Goal: Transaction & Acquisition: Subscribe to service/newsletter

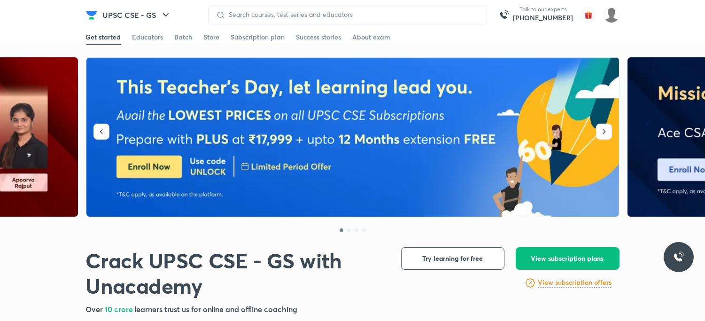
click at [95, 15] on img at bounding box center [91, 14] width 11 height 11
click at [236, 39] on div "Subscription plan" at bounding box center [258, 36] width 54 height 9
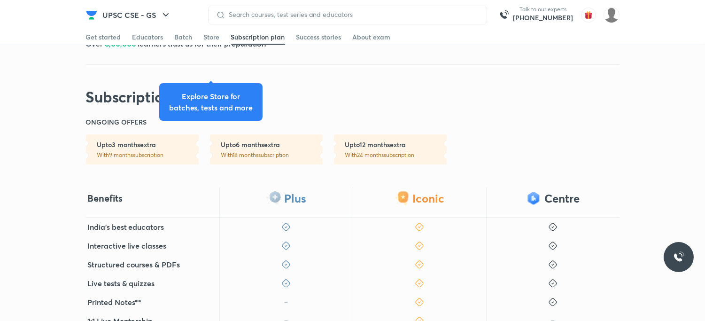
scroll to position [250, 0]
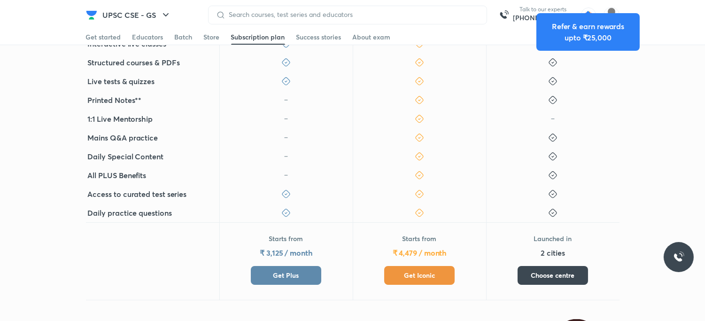
scroll to position [250, 0]
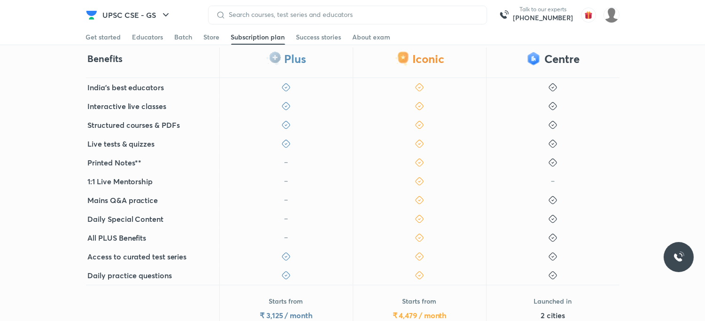
click at [92, 12] on img at bounding box center [91, 14] width 11 height 11
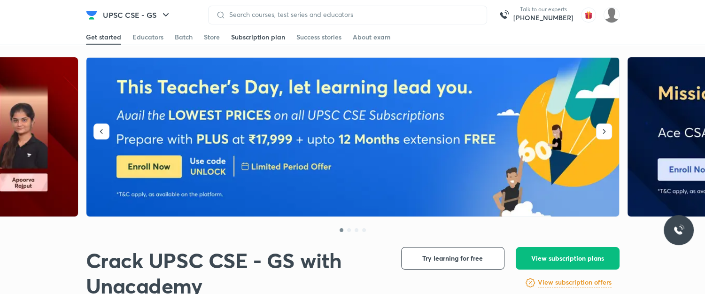
click at [246, 30] on link "Subscription plan" at bounding box center [258, 37] width 54 height 15
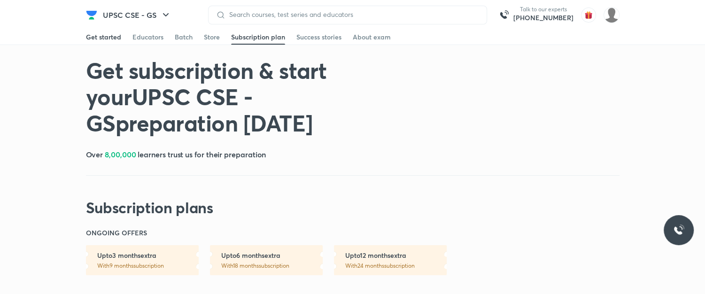
click at [98, 31] on link "Get started" at bounding box center [103, 37] width 35 height 15
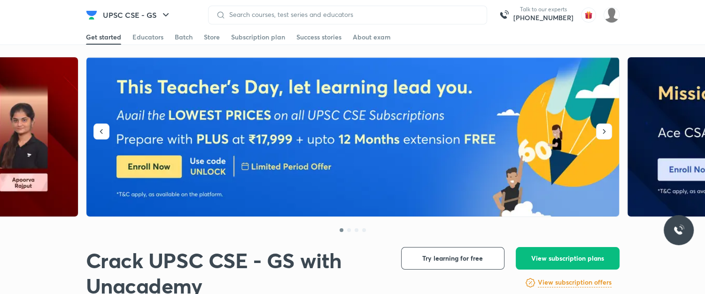
click at [104, 133] on div at bounding box center [353, 146] width 534 height 179
click at [97, 132] on icon "button" at bounding box center [101, 131] width 9 height 9
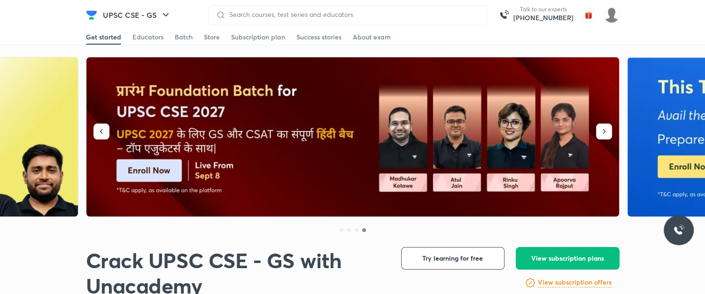
click at [104, 133] on icon "button" at bounding box center [101, 131] width 9 height 9
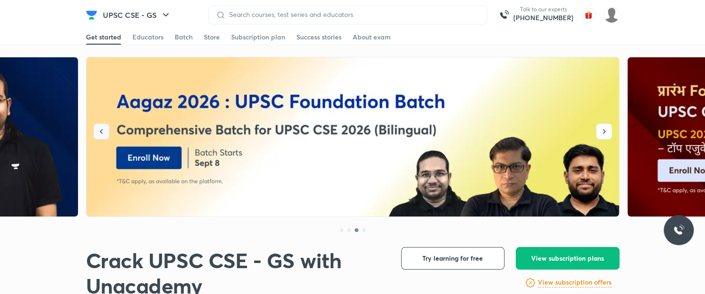
click at [104, 126] on button "button" at bounding box center [101, 132] width 16 height 16
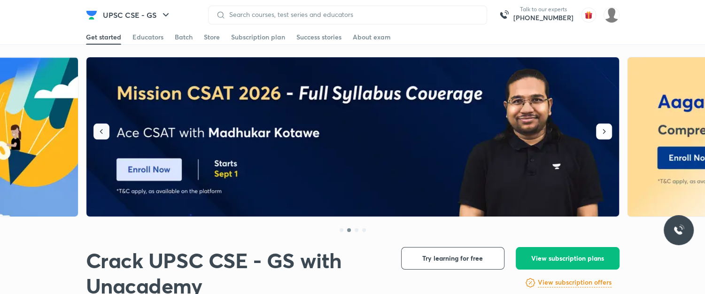
click at [99, 129] on icon "button" at bounding box center [101, 131] width 9 height 9
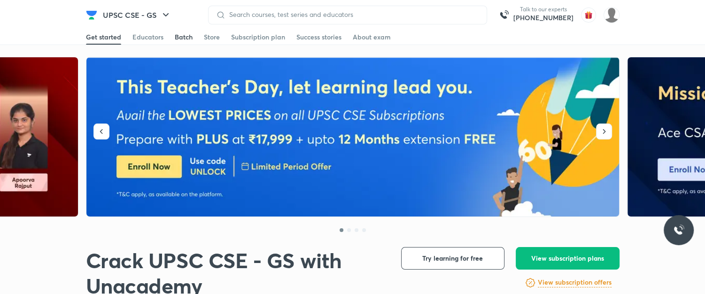
click at [189, 40] on div "Batch" at bounding box center [184, 36] width 18 height 9
click at [180, 31] on link "Batch" at bounding box center [184, 37] width 18 height 15
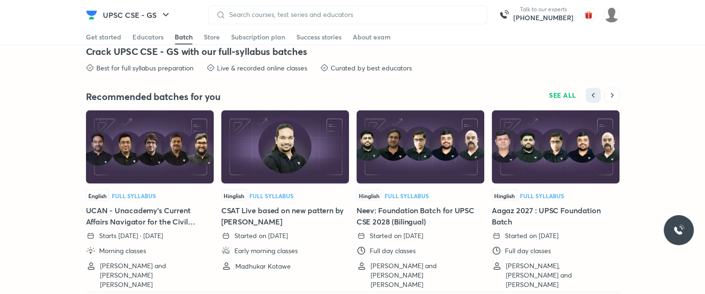
scroll to position [2075, 0]
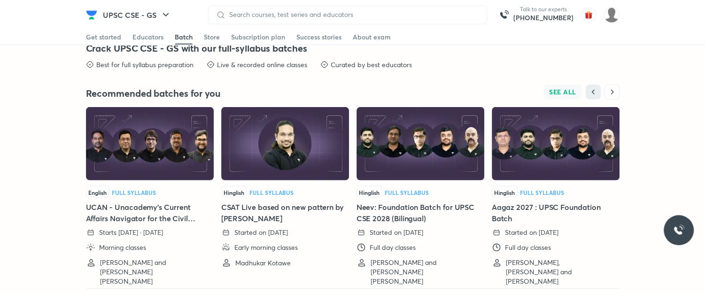
click at [563, 90] on span "SEE ALL" at bounding box center [562, 92] width 27 height 7
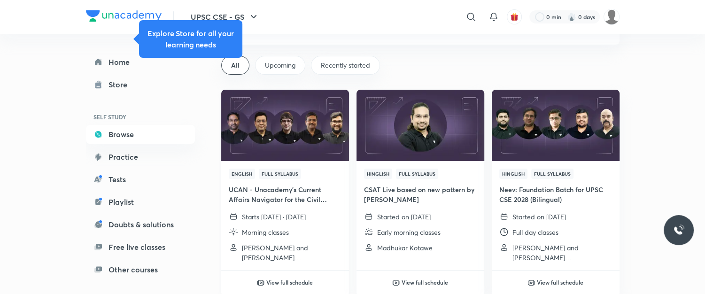
scroll to position [62, 0]
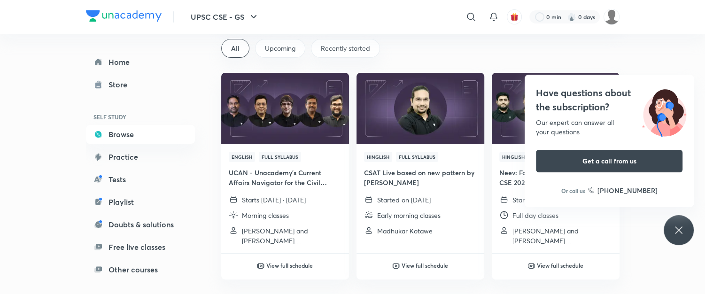
click at [683, 233] on icon at bounding box center [678, 230] width 11 height 11
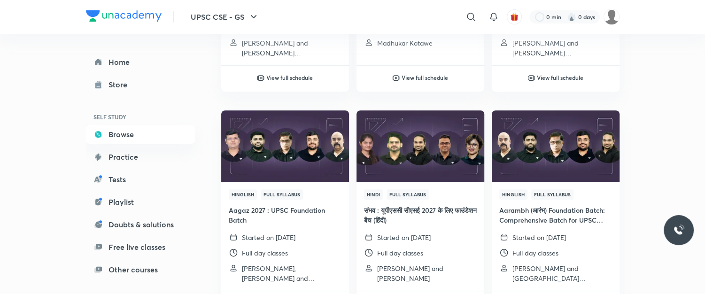
scroll to position [313, 0]
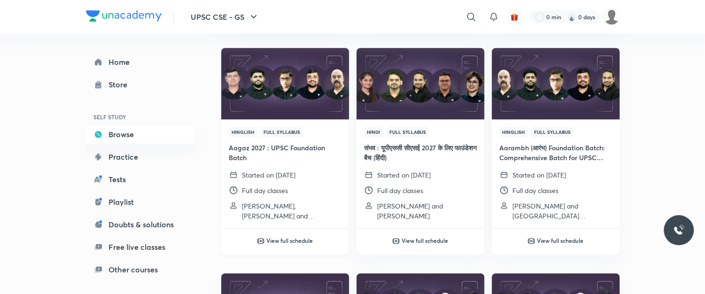
click at [287, 106] on img at bounding box center [285, 83] width 130 height 73
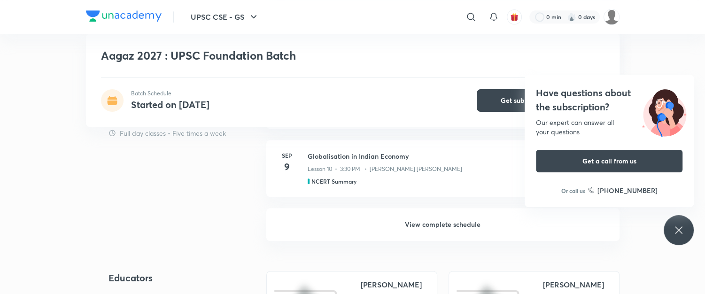
scroll to position [785, 0]
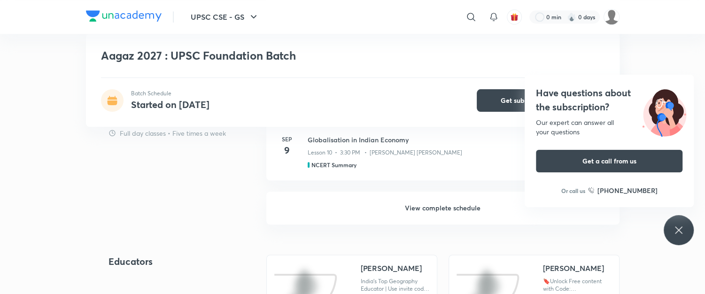
click at [435, 205] on h6 "View complete schedule" at bounding box center [442, 208] width 353 height 33
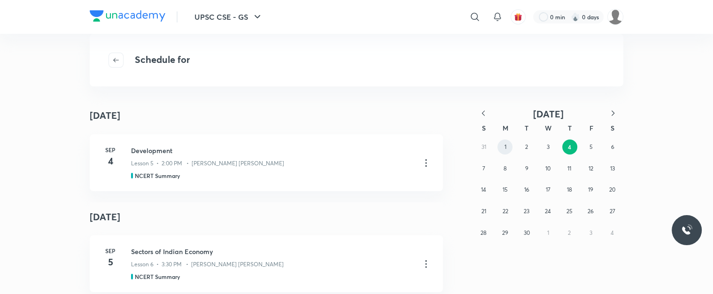
click at [505, 147] on abbr "1" at bounding box center [505, 146] width 2 height 7
click at [484, 144] on div "31 1 2 3 4 5 6 7 8 9 10 11 12 13 14 15 16 17 18 19 20 21 22 23 24 25 26 27 28 2…" at bounding box center [548, 189] width 150 height 107
click at [479, 118] on button "button" at bounding box center [483, 114] width 21 height 12
click at [486, 255] on button "31" at bounding box center [483, 254] width 15 height 15
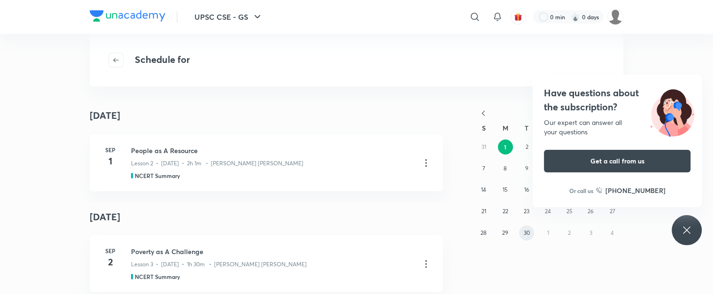
click at [527, 232] on abbr "30" at bounding box center [526, 232] width 6 height 7
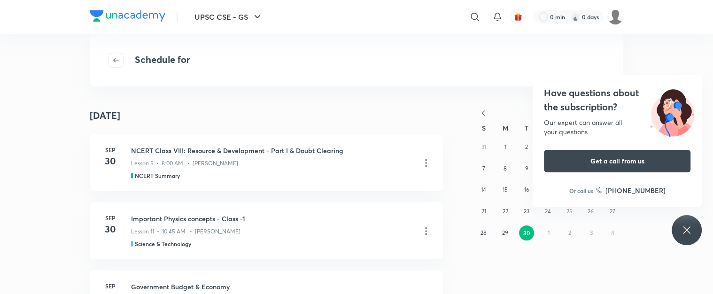
click at [480, 111] on icon "button" at bounding box center [483, 113] width 9 height 9
click at [612, 232] on abbr "30" at bounding box center [612, 232] width 6 height 7
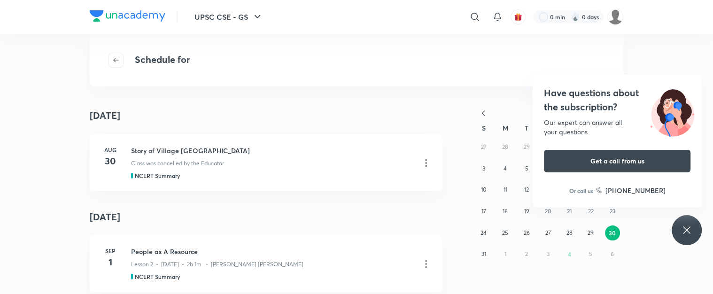
click at [123, 12] on img at bounding box center [128, 15] width 76 height 11
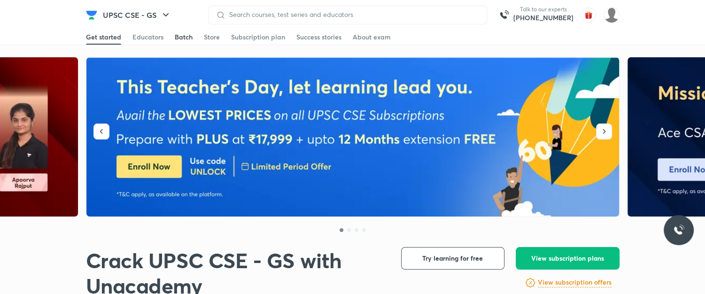
click at [189, 39] on div "Batch" at bounding box center [184, 36] width 18 height 9
click at [249, 40] on div "Subscription plan" at bounding box center [258, 36] width 54 height 9
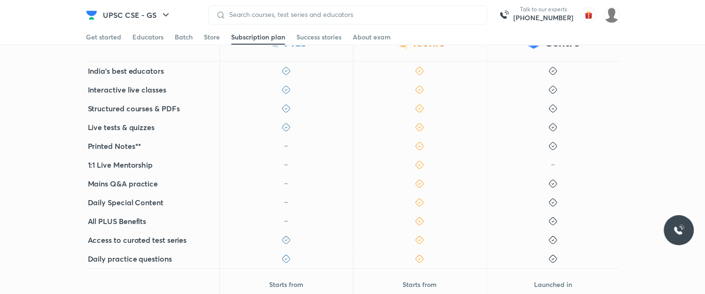
scroll to position [250, 0]
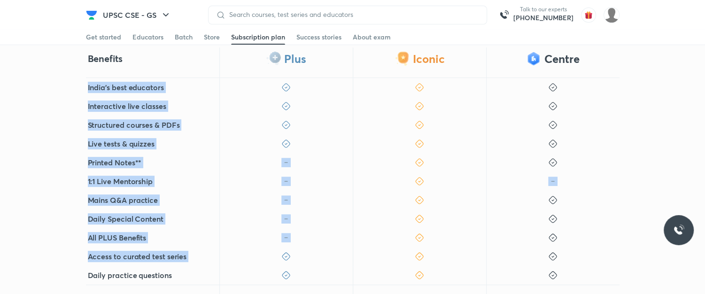
drag, startPoint x: 85, startPoint y: 81, endPoint x: 168, endPoint y: 266, distance: 202.9
click at [168, 266] on div "Benefits Plus Iconic Centre India's best educators Interactive live classes Str…" at bounding box center [352, 204] width 705 height 315
click at [165, 187] on div "1:1 Live Mentorship" at bounding box center [152, 181] width 133 height 19
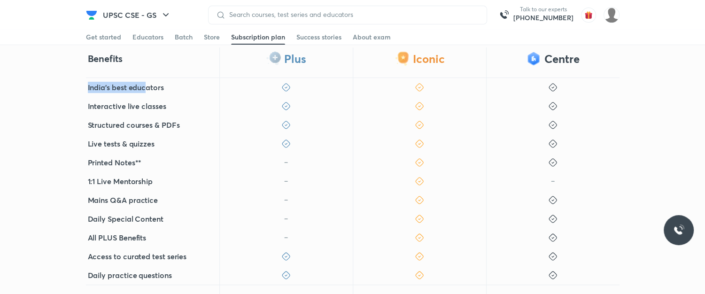
drag, startPoint x: 85, startPoint y: 83, endPoint x: 144, endPoint y: 86, distance: 59.8
click at [144, 86] on div "Benefits Plus Iconic Centre India's best educators Interactive live classes Str…" at bounding box center [352, 204] width 705 height 315
drag, startPoint x: 144, startPoint y: 87, endPoint x: 129, endPoint y: 98, distance: 18.9
click at [144, 87] on h5 "India's best educators" at bounding box center [126, 87] width 76 height 11
drag, startPoint x: 114, startPoint y: 102, endPoint x: 146, endPoint y: 109, distance: 32.7
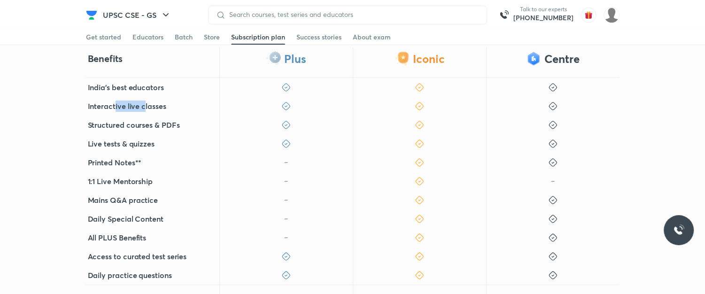
click at [146, 109] on h5 "Interactive live classes" at bounding box center [127, 106] width 78 height 11
drag, startPoint x: 124, startPoint y: 125, endPoint x: 157, endPoint y: 127, distance: 33.0
click at [157, 127] on h5 "Structured courses & PDFs" at bounding box center [134, 124] width 92 height 11
drag, startPoint x: 96, startPoint y: 142, endPoint x: 186, endPoint y: 146, distance: 90.3
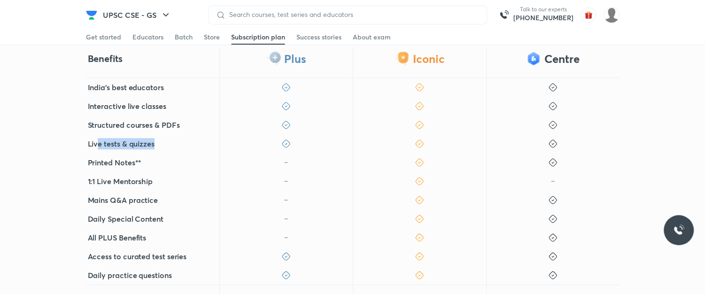
click at [186, 146] on div "Live tests & quizzes" at bounding box center [152, 143] width 133 height 19
click at [172, 137] on div "Live tests & quizzes" at bounding box center [152, 143] width 133 height 19
drag, startPoint x: 81, startPoint y: 160, endPoint x: 154, endPoint y: 156, distance: 72.9
click at [154, 156] on div "Benefits Plus Iconic Centre India's best educators Interactive live classes Str…" at bounding box center [352, 204] width 705 height 315
click at [154, 156] on div "Printed Notes**" at bounding box center [152, 162] width 133 height 19
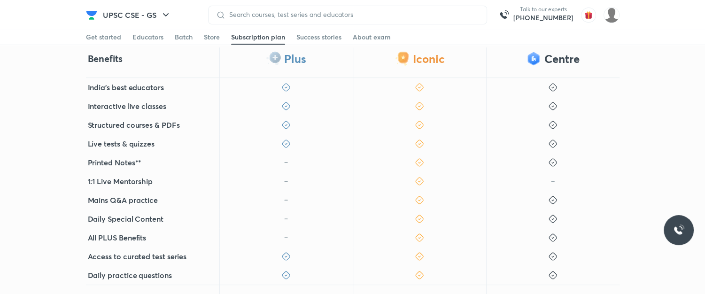
drag, startPoint x: 87, startPoint y: 177, endPoint x: 160, endPoint y: 173, distance: 73.4
click at [160, 172] on div "1:1 Live Mentorship" at bounding box center [152, 181] width 133 height 19
click at [160, 182] on div "1:1 Live Mentorship" at bounding box center [152, 181] width 133 height 19
drag, startPoint x: 85, startPoint y: 205, endPoint x: 178, endPoint y: 214, distance: 93.5
click at [178, 214] on div "Benefits Plus Iconic Centre India's best educators Interactive live classes Str…" at bounding box center [352, 204] width 705 height 315
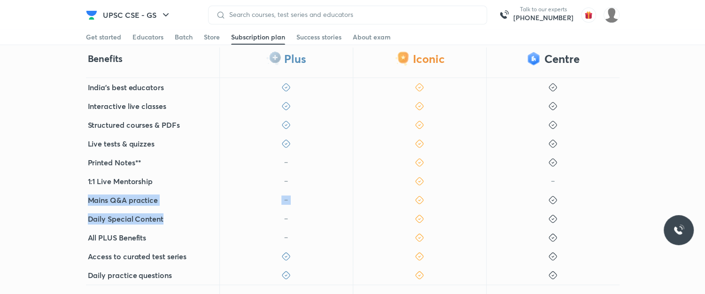
click at [174, 211] on div "Daily Special Content" at bounding box center [152, 219] width 133 height 19
drag, startPoint x: 85, startPoint y: 218, endPoint x: 179, endPoint y: 220, distance: 94.9
click at [179, 220] on div "Benefits Plus Iconic Centre India's best educators Interactive live classes Str…" at bounding box center [352, 204] width 705 height 315
click at [179, 220] on div "Daily Special Content" at bounding box center [152, 219] width 133 height 19
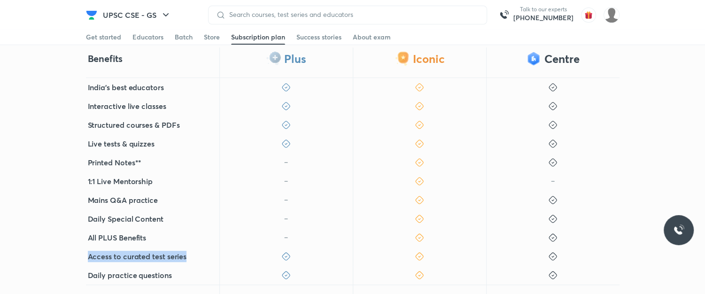
drag, startPoint x: 89, startPoint y: 259, endPoint x: 185, endPoint y: 256, distance: 95.9
click at [185, 256] on h5 "Access to curated test series" at bounding box center [137, 256] width 99 height 11
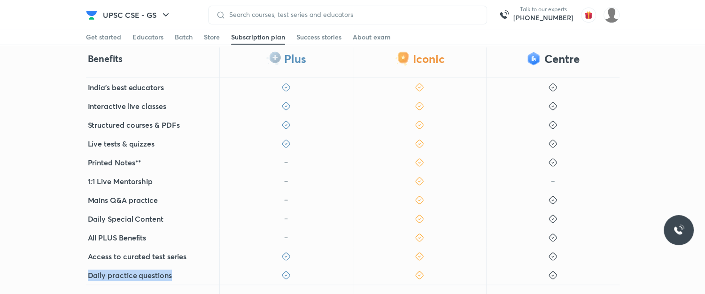
drag, startPoint x: 88, startPoint y: 271, endPoint x: 175, endPoint y: 276, distance: 87.5
click at [175, 276] on div "Daily practice questions" at bounding box center [152, 275] width 133 height 19
click at [170, 279] on h5 "Daily practice questions" at bounding box center [130, 275] width 84 height 11
drag, startPoint x: 285, startPoint y: 62, endPoint x: 311, endPoint y: 52, distance: 28.3
click at [311, 52] on div "Plus" at bounding box center [285, 62] width 133 height 31
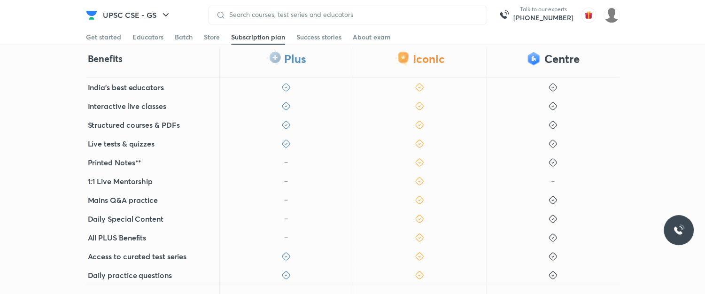
click at [322, 57] on div "Plus" at bounding box center [285, 62] width 133 height 31
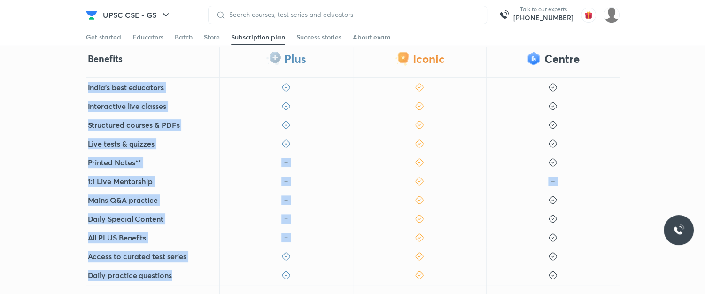
drag, startPoint x: 78, startPoint y: 86, endPoint x: 188, endPoint y: 270, distance: 214.7
click at [188, 270] on div "Benefits Plus Iconic Centre India's best educators Interactive live classes Str…" at bounding box center [352, 204] width 705 height 315
click at [387, 85] on div at bounding box center [419, 87] width 133 height 19
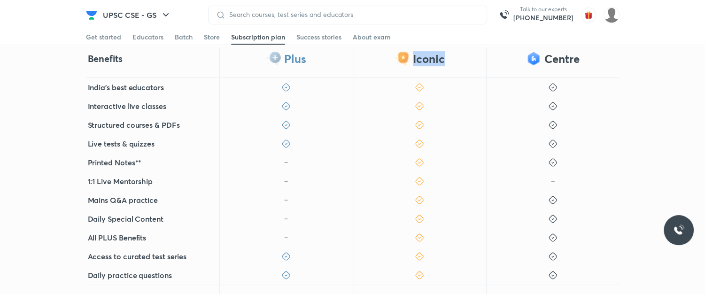
drag, startPoint x: 409, startPoint y: 62, endPoint x: 454, endPoint y: 55, distance: 45.5
click at [454, 55] on div "Iconic" at bounding box center [419, 62] width 133 height 31
drag, startPoint x: 412, startPoint y: 63, endPoint x: 482, endPoint y: 80, distance: 72.6
click at [482, 80] on div "Benefits Plus Iconic Centre India's best educators Interactive live classes Str…" at bounding box center [352, 204] width 705 height 315
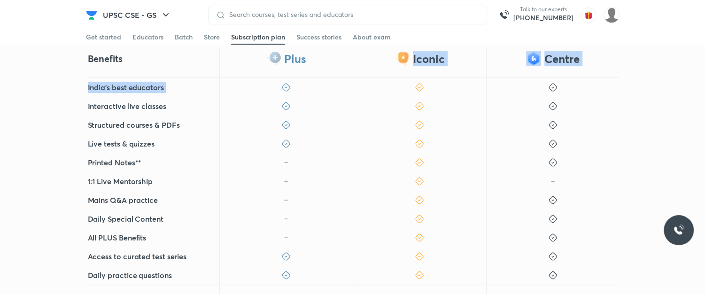
click at [471, 71] on div "Iconic" at bounding box center [419, 62] width 133 height 31
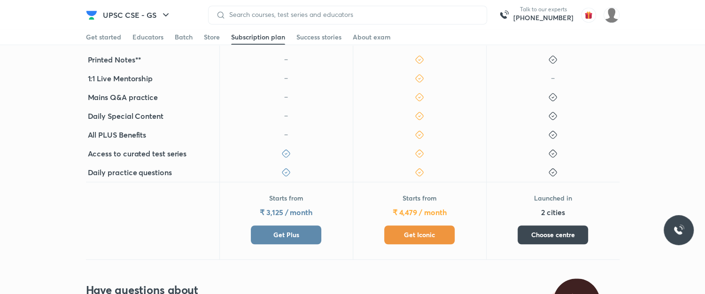
scroll to position [376, 0]
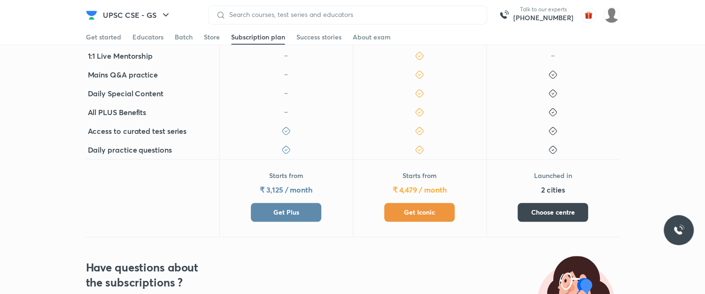
click at [413, 208] on span "Get Iconic" at bounding box center [419, 212] width 31 height 9
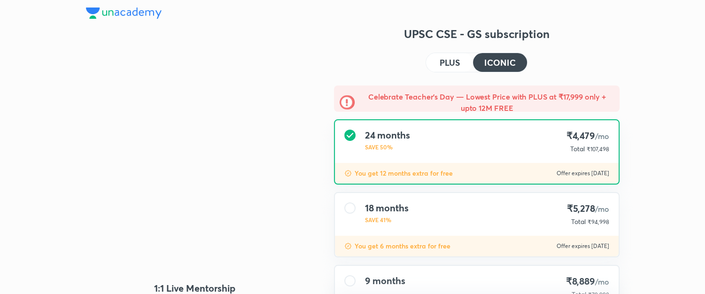
type input "NIKIST"
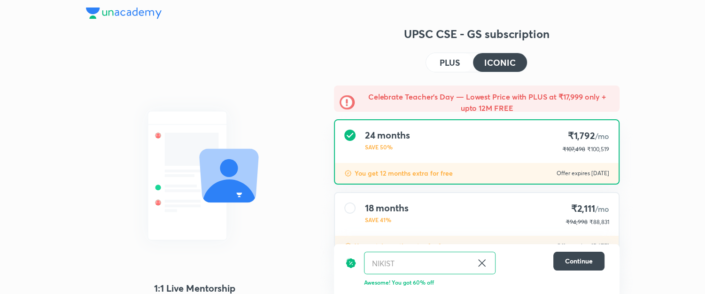
click at [484, 259] on icon at bounding box center [481, 262] width 11 height 11
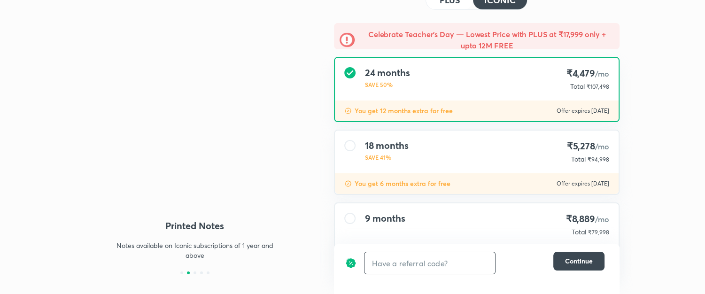
scroll to position [104, 0]
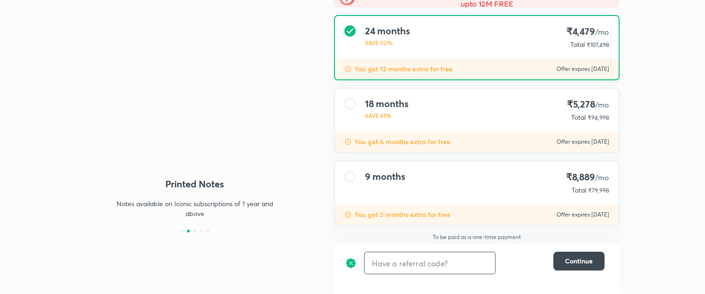
click at [392, 111] on p "SAVE 41%" at bounding box center [387, 115] width 44 height 8
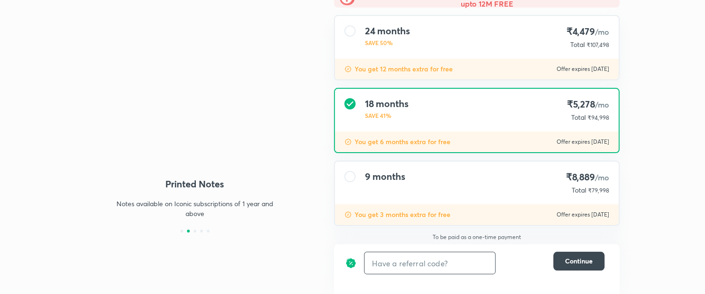
click at [377, 179] on h4 "9 months" at bounding box center [385, 176] width 40 height 11
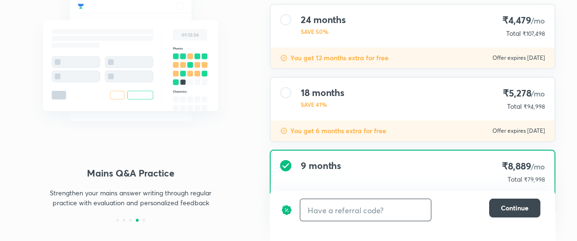
scroll to position [118, 0]
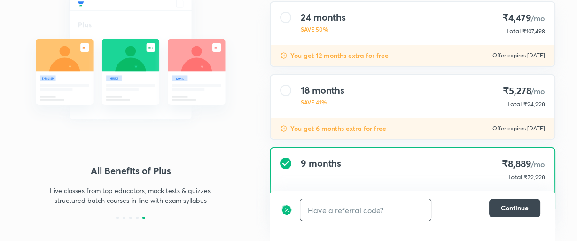
click at [322, 106] on div "18 months SAVE 41%" at bounding box center [323, 97] width 44 height 24
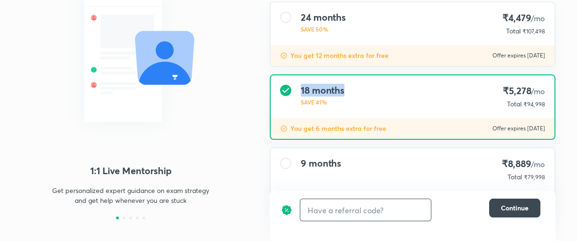
drag, startPoint x: 291, startPoint y: 88, endPoint x: 350, endPoint y: 93, distance: 59.4
click at [350, 93] on div "18 months SAVE 41% ₹5,278 /mo Total ₹94,998" at bounding box center [413, 96] width 284 height 43
click at [361, 106] on div "18 months SAVE 41% ₹5,278 /mo Total ₹94,998" at bounding box center [413, 96] width 284 height 43
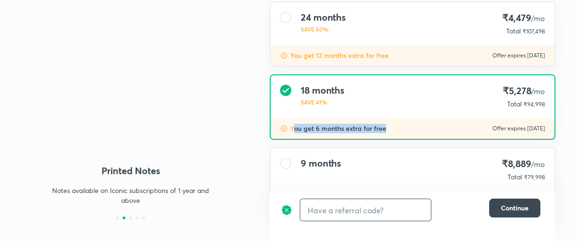
drag, startPoint x: 293, startPoint y: 128, endPoint x: 387, endPoint y: 126, distance: 94.0
click at [387, 126] on div "You get 6 months extra for free Offer expires 5 Sep 2025" at bounding box center [413, 128] width 284 height 21
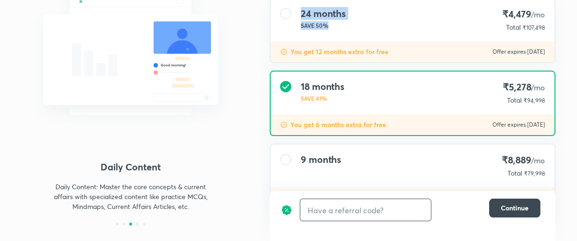
scroll to position [112, 0]
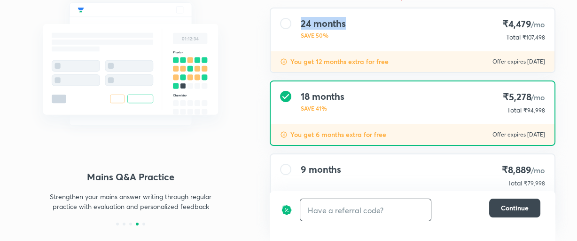
drag, startPoint x: 296, startPoint y: 11, endPoint x: 364, endPoint y: 21, distance: 68.4
click at [364, 21] on div "24 months SAVE 50% ₹4,479 /mo Total ₹107,498" at bounding box center [413, 29] width 284 height 43
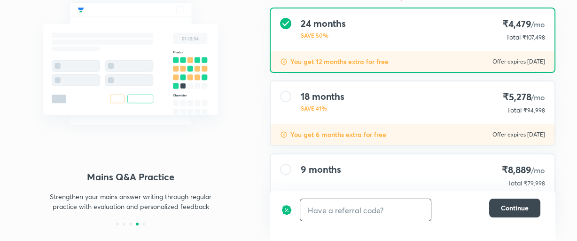
click at [259, 64] on div "1:1 Live Mentorship Get personalized expert guidance on exam strategy and get h…" at bounding box center [289, 101] width 534 height 373
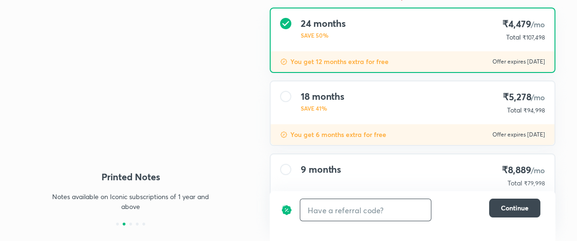
click at [445, 97] on div "18 months SAVE 41% ₹5,278 /mo Total ₹94,998" at bounding box center [413, 102] width 284 height 43
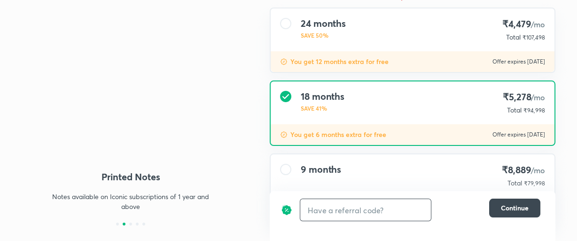
scroll to position [122, 0]
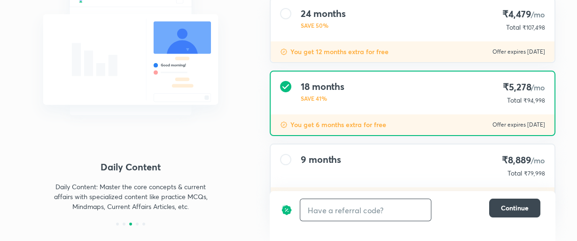
drag, startPoint x: 529, startPoint y: 102, endPoint x: 557, endPoint y: 103, distance: 27.3
click at [557, 103] on div "Celebrate Teacher’s Day — Lowest Price with PLUS at ₹17,999 only + upto 12M FRE…" at bounding box center [412, 97] width 301 height 267
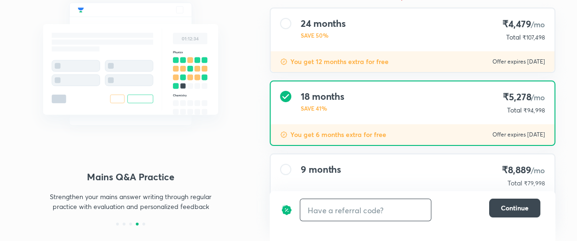
click at [557, 103] on div "Celebrate Teacher’s Day — Lowest Price with PLUS at ₹17,999 only + upto 12M FRE…" at bounding box center [412, 107] width 301 height 267
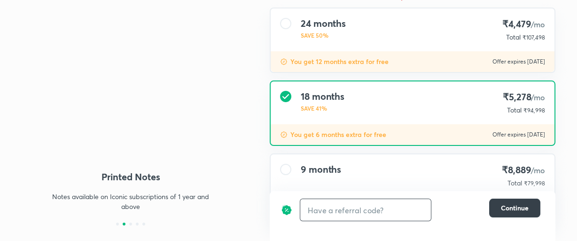
scroll to position [122, 0]
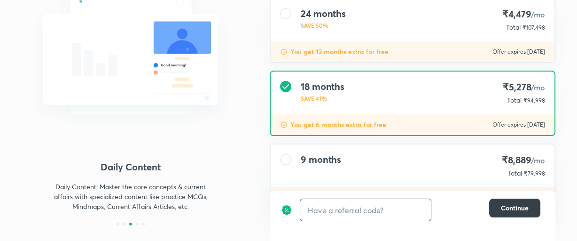
click at [508, 213] on button "Continue" at bounding box center [514, 207] width 51 height 19
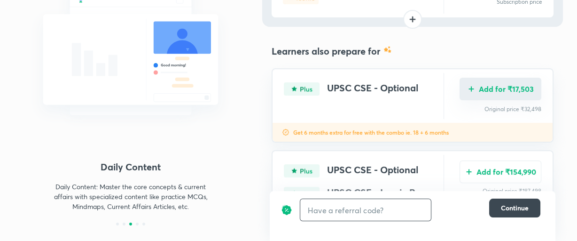
click at [502, 85] on button "Add for ₹17,503" at bounding box center [500, 89] width 82 height 23
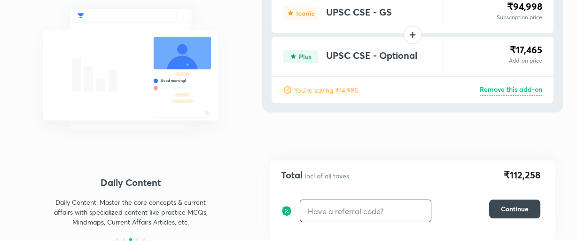
scroll to position [96, 0]
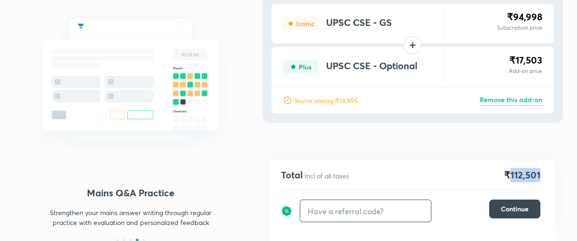
drag, startPoint x: 511, startPoint y: 177, endPoint x: 547, endPoint y: 178, distance: 36.2
click at [547, 178] on div "Total Incl of all taxes ₹112,501 ​ Continue" at bounding box center [413, 200] width 286 height 80
click at [548, 178] on div "Total Incl of all taxes ₹112,501 ​ Continue" at bounding box center [413, 200] width 286 height 80
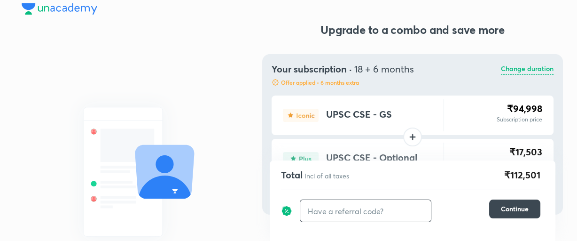
scroll to position [0, 0]
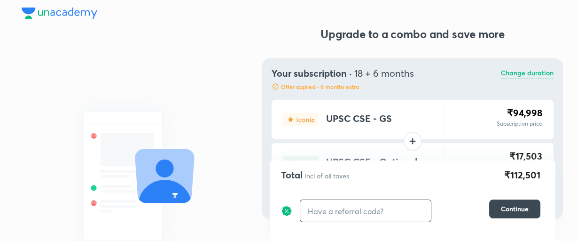
click at [506, 79] on div "Your subscription · 18 + 6 months Offer applied • 6 months extra Change duration" at bounding box center [413, 79] width 282 height 23
click at [508, 76] on p "Change duration" at bounding box center [527, 73] width 53 height 11
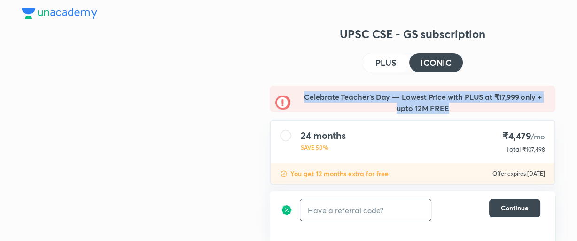
drag, startPoint x: 301, startPoint y: 101, endPoint x: 449, endPoint y: 107, distance: 147.6
click at [450, 108] on h5 "Celebrate Teacher’s Day — Lowest Price with PLUS at ₹17,999 only + upto 12M FREE" at bounding box center [423, 102] width 254 height 23
click at [449, 107] on h5 "Celebrate Teacher’s Day — Lowest Price with PLUS at ₹17,999 only + upto 12M FREE" at bounding box center [423, 102] width 254 height 23
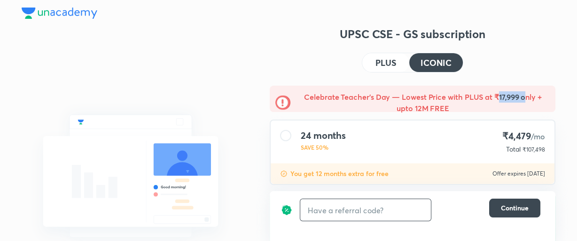
drag, startPoint x: 497, startPoint y: 97, endPoint x: 526, endPoint y: 98, distance: 28.2
click at [526, 98] on h5 "Celebrate Teacher’s Day — Lowest Price with PLUS at ₹17,999 only + upto 12M FREE" at bounding box center [423, 102] width 254 height 23
click at [547, 68] on div "UPSC CSE - GS subscription PLUS ICONIC Celebrate Teacher’s Day — Lowest Price w…" at bounding box center [413, 212] width 286 height 373
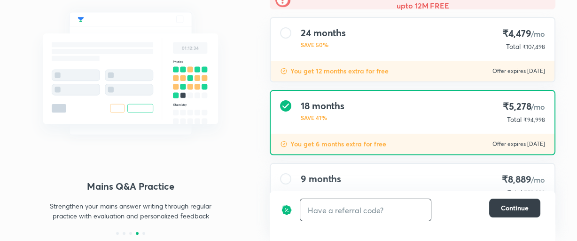
click at [511, 212] on button "Continue" at bounding box center [514, 207] width 51 height 19
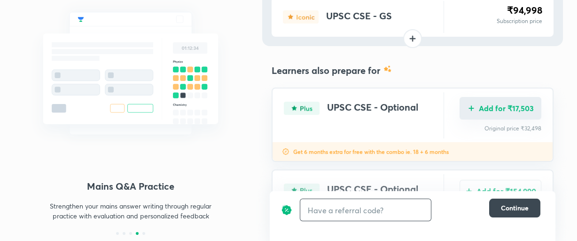
click at [503, 111] on button "Add for ₹17,503" at bounding box center [500, 108] width 82 height 23
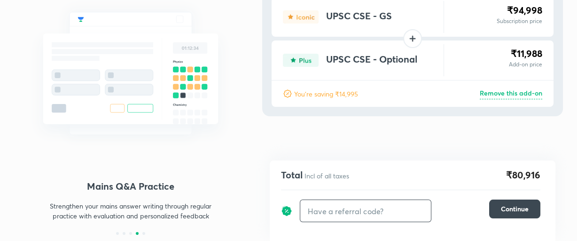
scroll to position [96, 0]
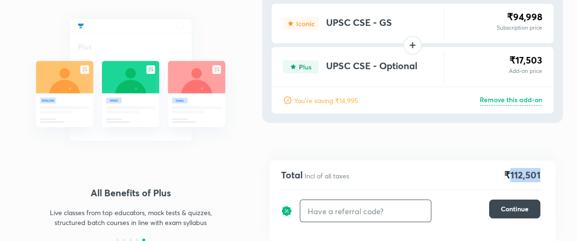
drag, startPoint x: 511, startPoint y: 177, endPoint x: 549, endPoint y: 179, distance: 38.1
click at [549, 179] on div "Total Incl of all taxes ₹112,501 ​ Continue" at bounding box center [413, 200] width 286 height 80
click at [366, 207] on input "text" at bounding box center [365, 211] width 131 height 22
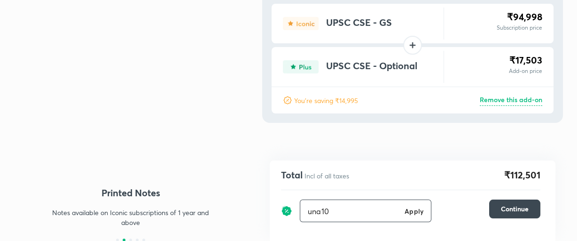
type input "una10"
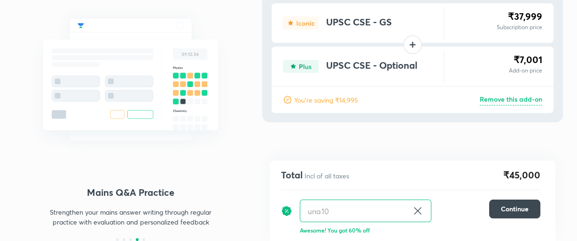
scroll to position [96, 0]
drag, startPoint x: 505, startPoint y: 174, endPoint x: 546, endPoint y: 173, distance: 41.8
click at [546, 173] on div "Total Incl of all taxes ₹45,000 una10 ​ Continue Awesome! You got 60% off" at bounding box center [413, 200] width 286 height 80
click at [547, 173] on div "Total Incl of all taxes ₹45,000 una10 ​ Continue Awesome! You got 60% off" at bounding box center [413, 200] width 286 height 80
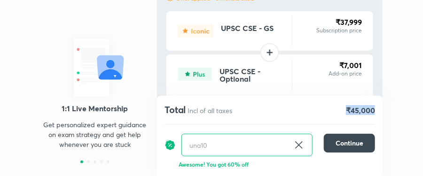
scroll to position [93, 0]
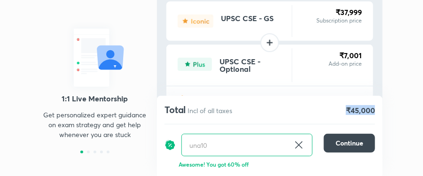
click at [320, 112] on div "Total Incl of all taxes ₹45,000" at bounding box center [269, 109] width 210 height 13
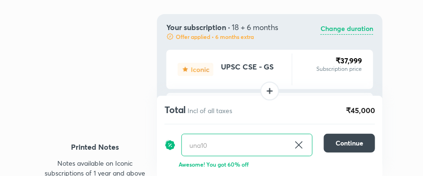
scroll to position [8, 0]
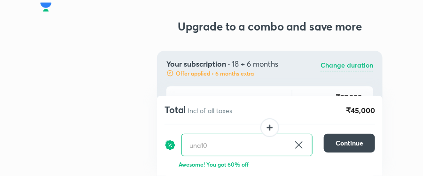
click at [357, 65] on p "Change duration" at bounding box center [346, 65] width 53 height 11
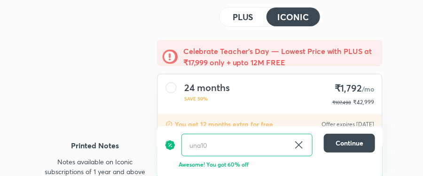
scroll to position [83, 0]
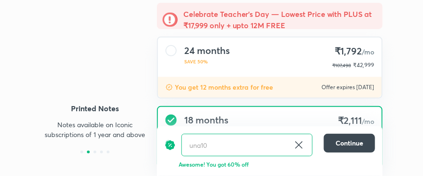
drag, startPoint x: 181, startPoint y: 70, endPoint x: 123, endPoint y: 150, distance: 99.2
click at [181, 70] on div "24 months SAVE 50% ₹1,792 /mo ₹107,498 ₹42,999" at bounding box center [270, 57] width 224 height 39
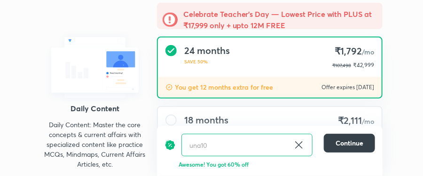
scroll to position [112, 0]
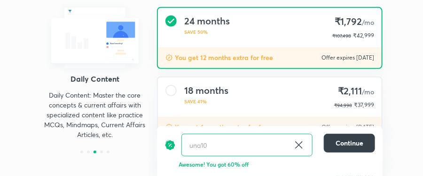
click at [351, 146] on span "Continue" at bounding box center [349, 143] width 28 height 9
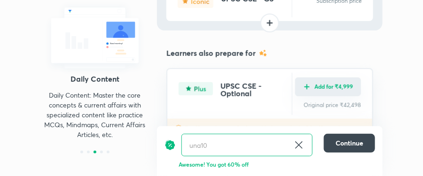
click at [333, 91] on button "Add for ₹4,999" at bounding box center [328, 87] width 66 height 19
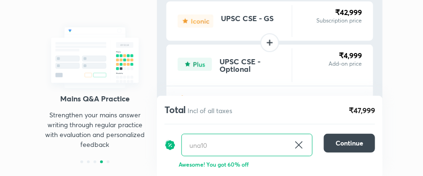
scroll to position [83, 0]
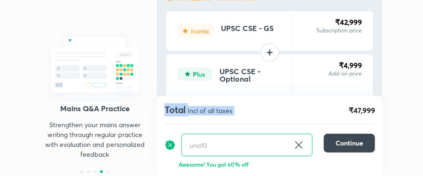
drag, startPoint x: 344, startPoint y: 109, endPoint x: 383, endPoint y: 110, distance: 39.5
click at [383, 110] on div "1:1 Live Mentorship Get personalized expert guidance on exam strategy and get h…" at bounding box center [211, 65] width 361 height 243
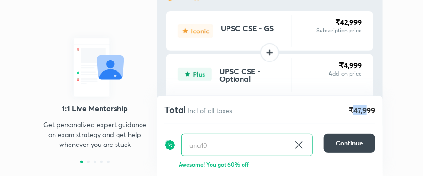
scroll to position [73, 0]
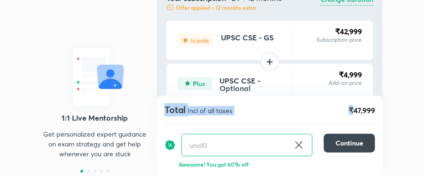
drag, startPoint x: 355, startPoint y: 111, endPoint x: 384, endPoint y: 114, distance: 29.3
click at [384, 114] on div "1:1 Live Mentorship Get personalized expert guidance on exam strategy and get h…" at bounding box center [211, 74] width 361 height 243
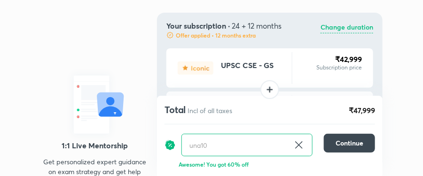
scroll to position [36, 0]
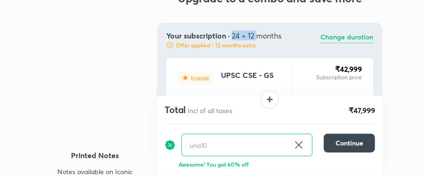
drag, startPoint x: 233, startPoint y: 39, endPoint x: 259, endPoint y: 39, distance: 26.3
click at [259, 39] on span "24 + 12 months" at bounding box center [257, 36] width 50 height 10
click at [298, 63] on div "UPSC CSE - GS ₹42,999 Subscription price" at bounding box center [269, 77] width 207 height 39
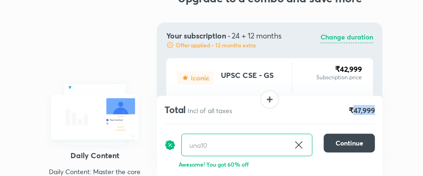
drag, startPoint x: 353, startPoint y: 113, endPoint x: 378, endPoint y: 114, distance: 24.4
click at [378, 114] on div "Total Incl of all taxes ₹47,999 una10 ​ Continue Awesome! You got 60% off" at bounding box center [269, 136] width 225 height 80
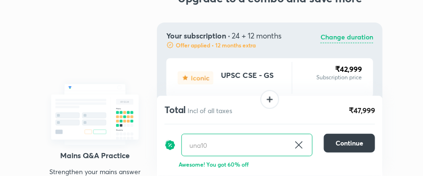
click at [349, 142] on span "Continue" at bounding box center [349, 143] width 28 height 9
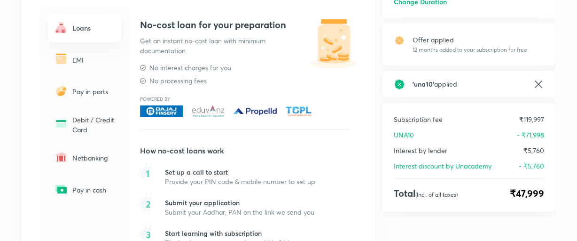
scroll to position [154, 0]
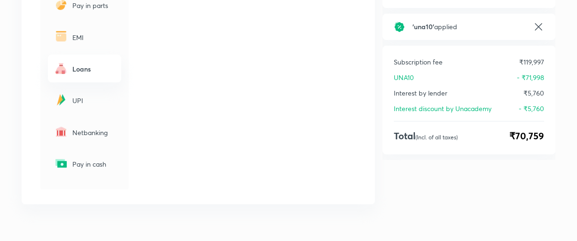
scroll to position [211, 0]
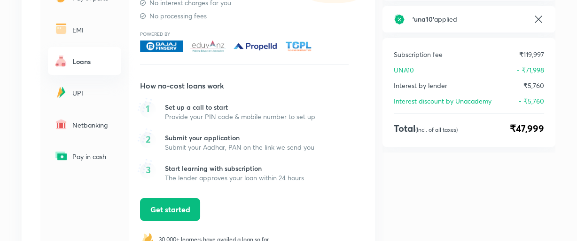
click at [73, 91] on p "UPI" at bounding box center [93, 93] width 43 height 10
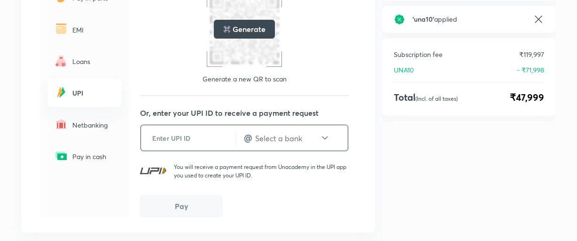
click at [174, 129] on input "text" at bounding box center [188, 137] width 95 height 23
click at [254, 132] on input "text" at bounding box center [287, 137] width 66 height 11
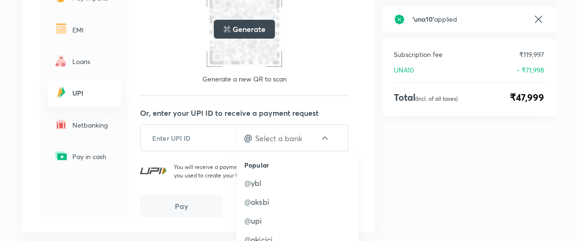
click at [81, 117] on div "Netbanking" at bounding box center [84, 125] width 73 height 28
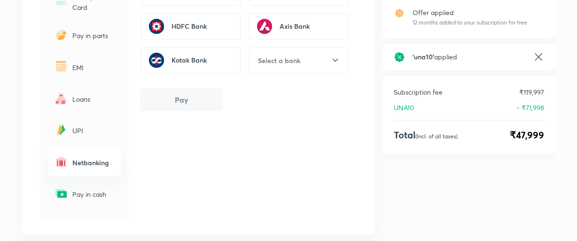
scroll to position [109, 0]
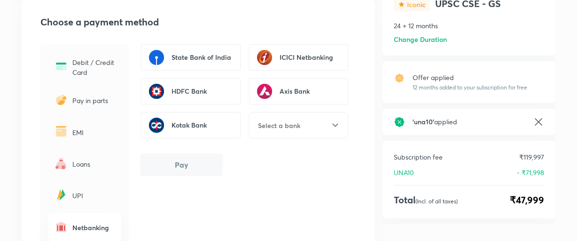
click at [85, 75] on p "Debit / Credit Card" at bounding box center [93, 67] width 43 height 20
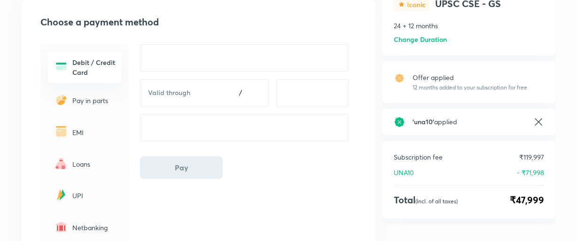
click at [83, 127] on p "EMI" at bounding box center [93, 132] width 43 height 10
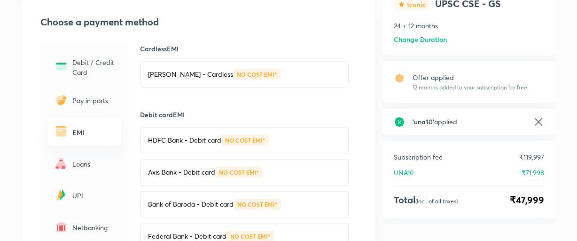
click at [218, 78] on div "Bajaj Finserv - Cardless NO COST EMI*" at bounding box center [244, 74] width 209 height 26
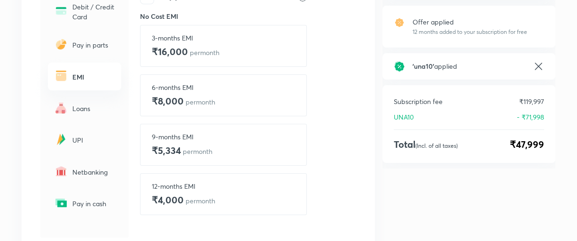
scroll to position [185, 0]
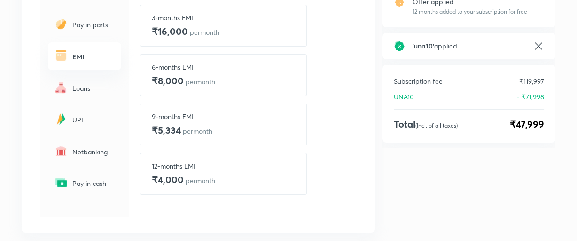
click at [178, 167] on p "12-months EMI" at bounding box center [183, 166] width 63 height 10
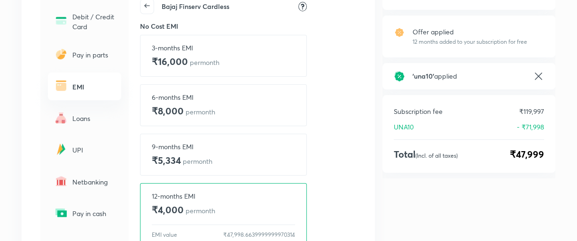
scroll to position [133, 0]
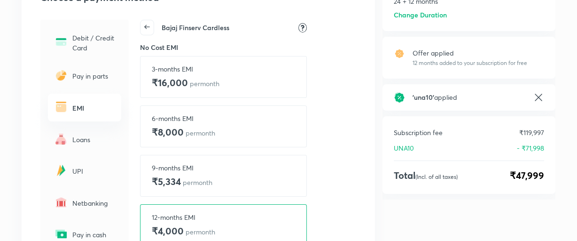
click at [149, 24] on icon at bounding box center [146, 26] width 13 height 13
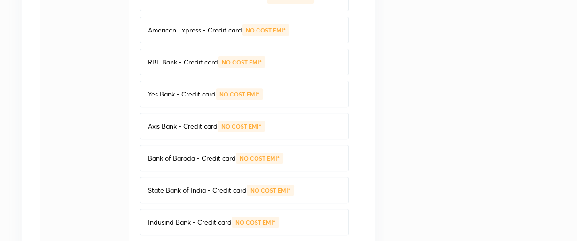
scroll to position [544, 0]
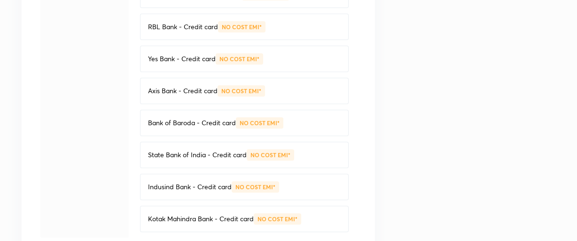
click at [208, 83] on div "Axis Bank - Credit card NO COST EMI*" at bounding box center [244, 91] width 209 height 26
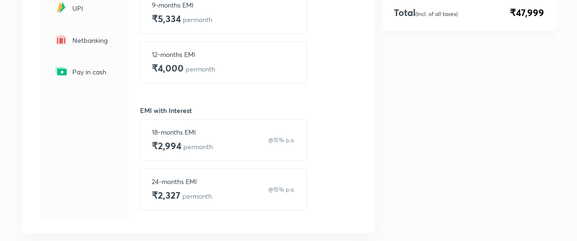
scroll to position [245, 0]
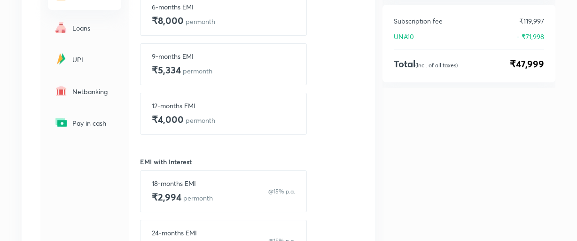
click at [227, 101] on div "12-months EMI ₹4,000 per month" at bounding box center [223, 114] width 143 height 26
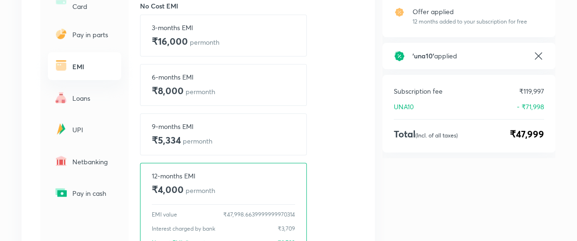
scroll to position [142, 0]
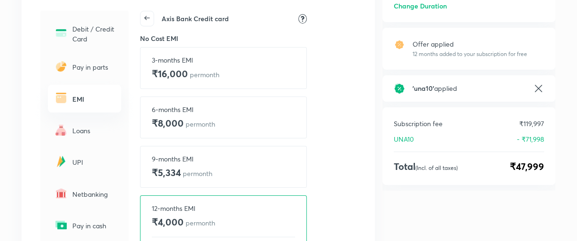
click at [148, 15] on icon at bounding box center [146, 17] width 13 height 13
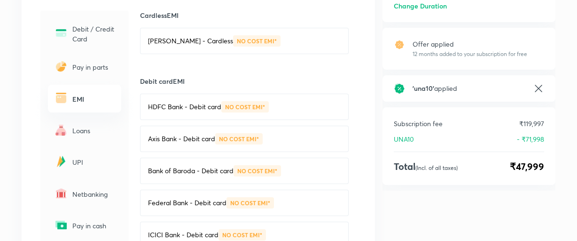
scroll to position [91, 0]
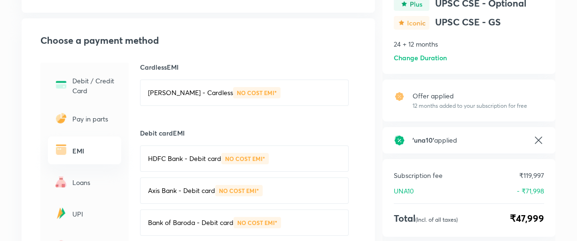
click at [79, 185] on p "Loans" at bounding box center [93, 182] width 43 height 10
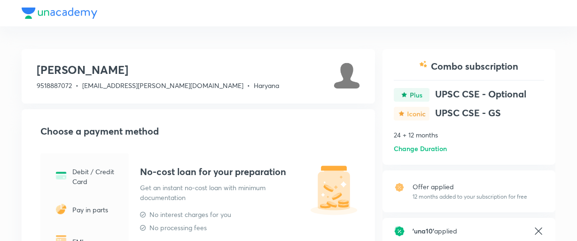
scroll to position [51, 0]
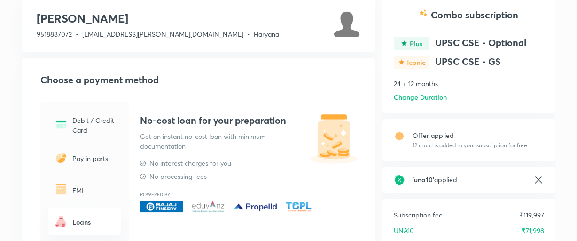
drag, startPoint x: 404, startPoint y: 175, endPoint x: 445, endPoint y: 174, distance: 41.4
click at [445, 174] on div "' una10 ' applied" at bounding box center [469, 179] width 150 height 11
click at [475, 127] on div "Offer applied 12 months added to your subscription for free" at bounding box center [468, 140] width 173 height 42
click at [426, 94] on h6 "Change Duration" at bounding box center [420, 97] width 53 height 10
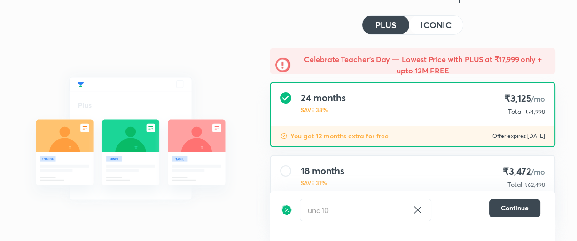
scroll to position [102, 0]
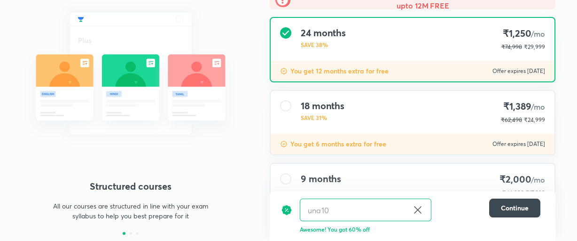
drag, startPoint x: 482, startPoint y: 74, endPoint x: 558, endPoint y: 76, distance: 75.7
click at [558, 76] on div "Celebrate Teacher’s Day — Lowest Price with PLUS at ₹17,999 only + upto 12M FRE…" at bounding box center [412, 116] width 301 height 267
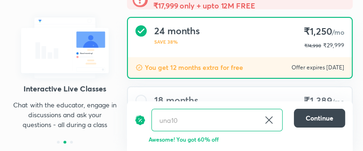
scroll to position [112, 0]
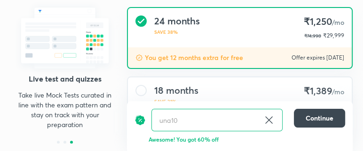
click at [358, 47] on div "Structured courses All our courses are structured in line with your exam syllab…" at bounding box center [181, 96] width 361 height 364
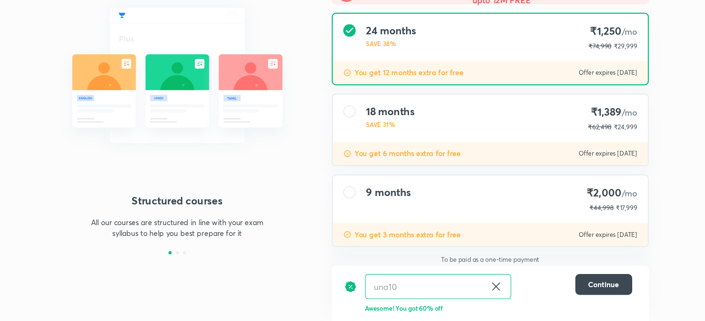
scroll to position [75, 0]
